Goal: Transaction & Acquisition: Obtain resource

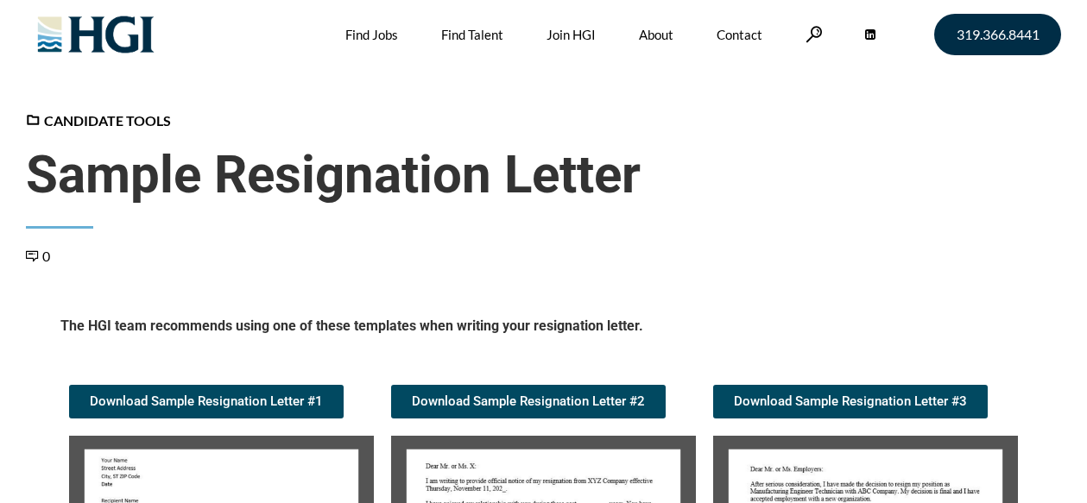
scroll to position [259, 0]
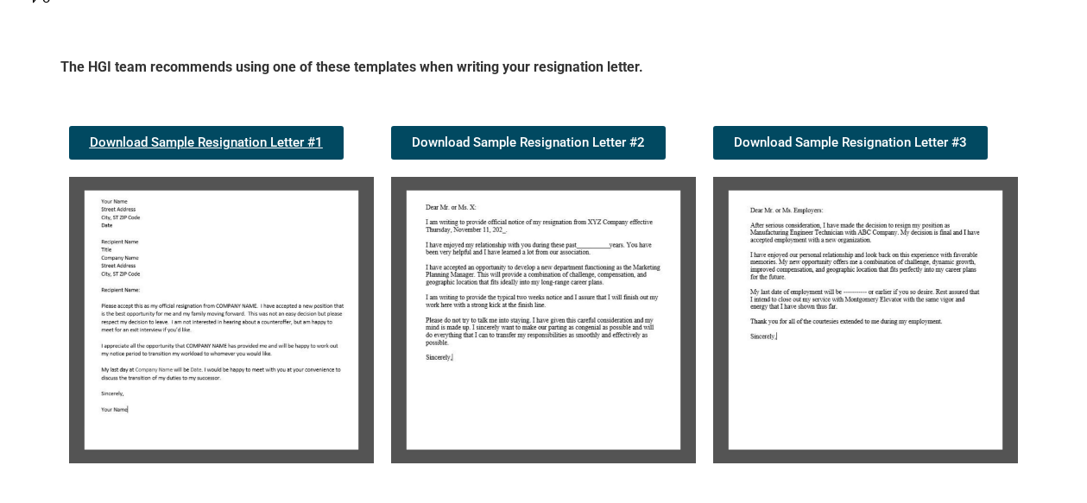
click at [313, 149] on span "Download Sample Resignation Letter #1" at bounding box center [206, 142] width 233 height 13
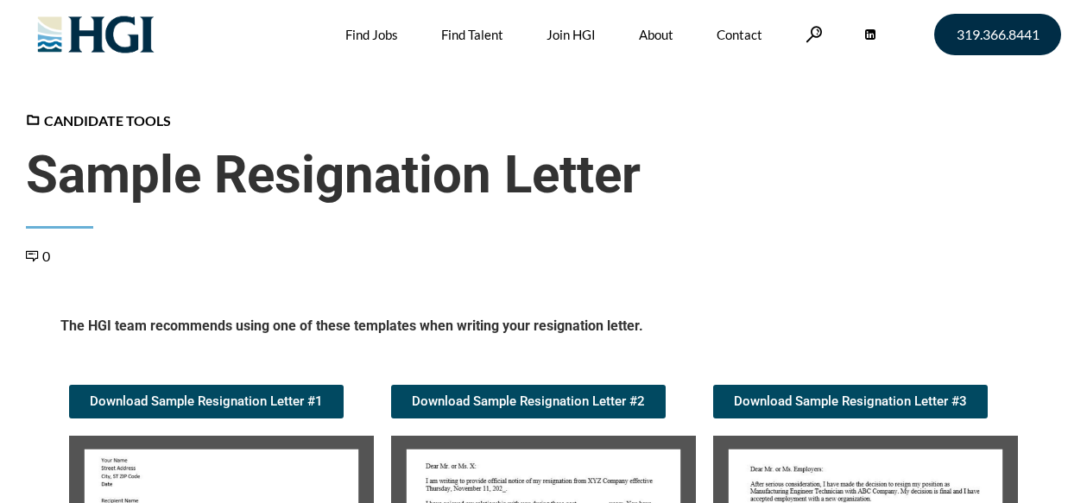
scroll to position [259, 0]
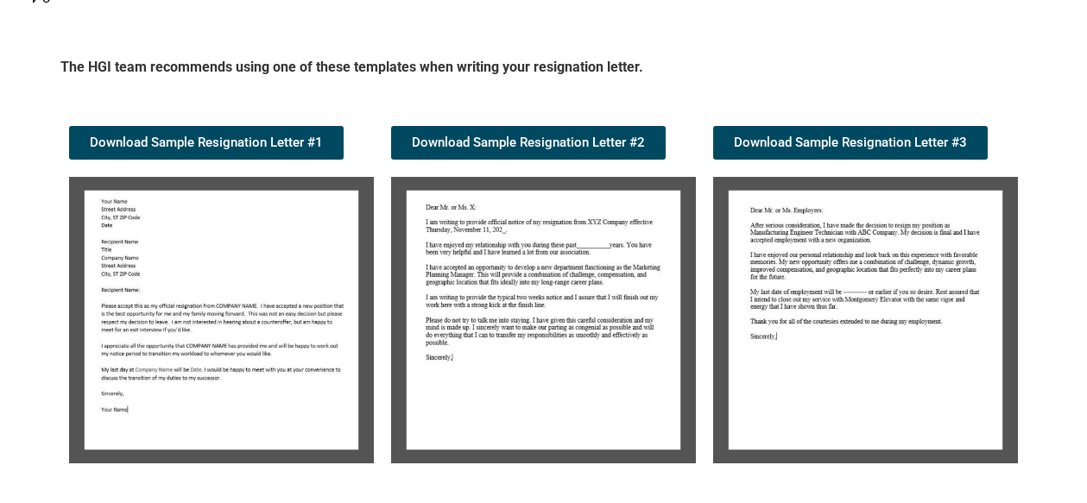
click at [625, 297] on img at bounding box center [543, 320] width 305 height 287
click at [610, 134] on link "Download Sample Resignation Letter #2" at bounding box center [528, 143] width 275 height 34
click at [837, 146] on span "Download Sample Resignation Letter #3" at bounding box center [850, 142] width 233 height 13
